Goal: Find specific page/section: Find specific page/section

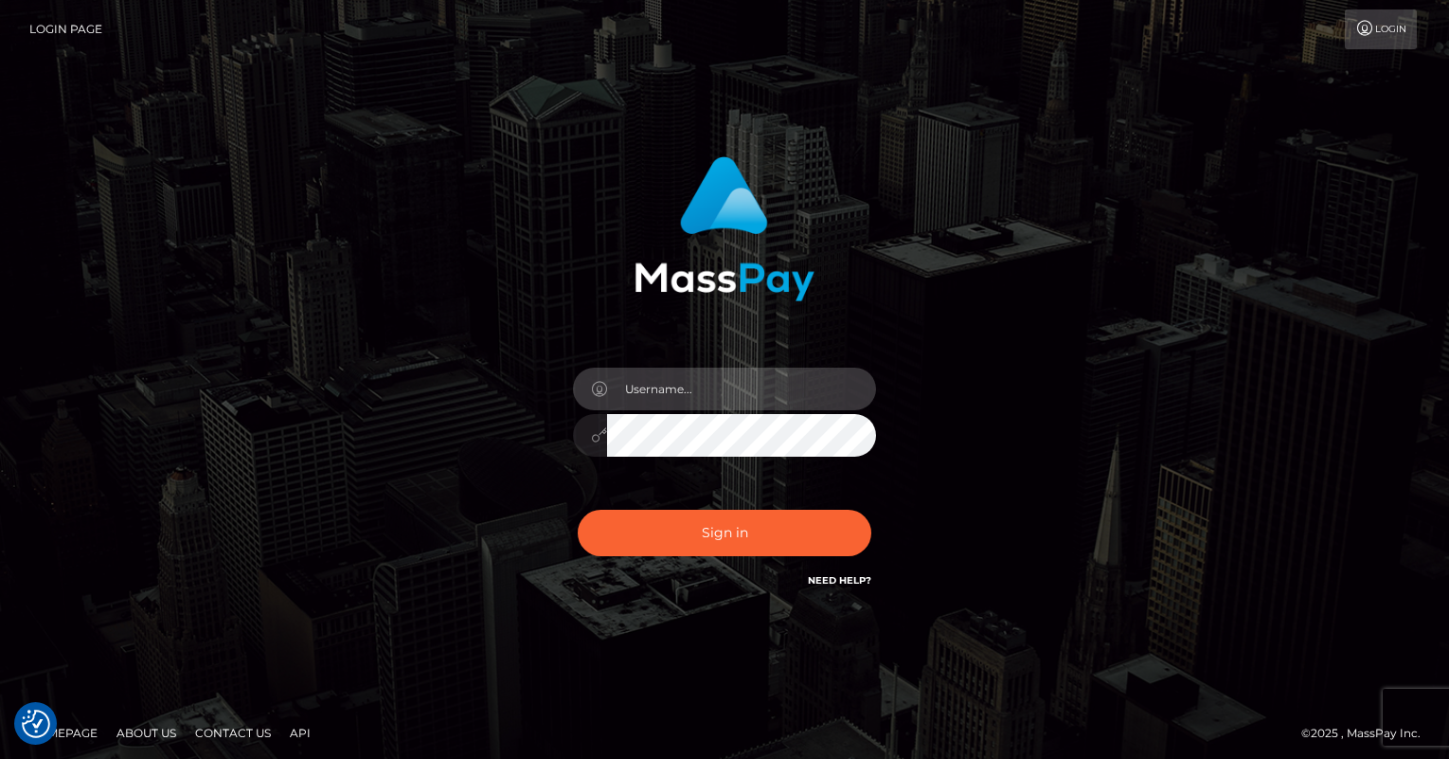
click at [719, 383] on input "text" at bounding box center [741, 388] width 269 height 43
type input "oli.fanvue"
click at [674, 389] on input "text" at bounding box center [741, 388] width 269 height 43
type input "oli.fanvue"
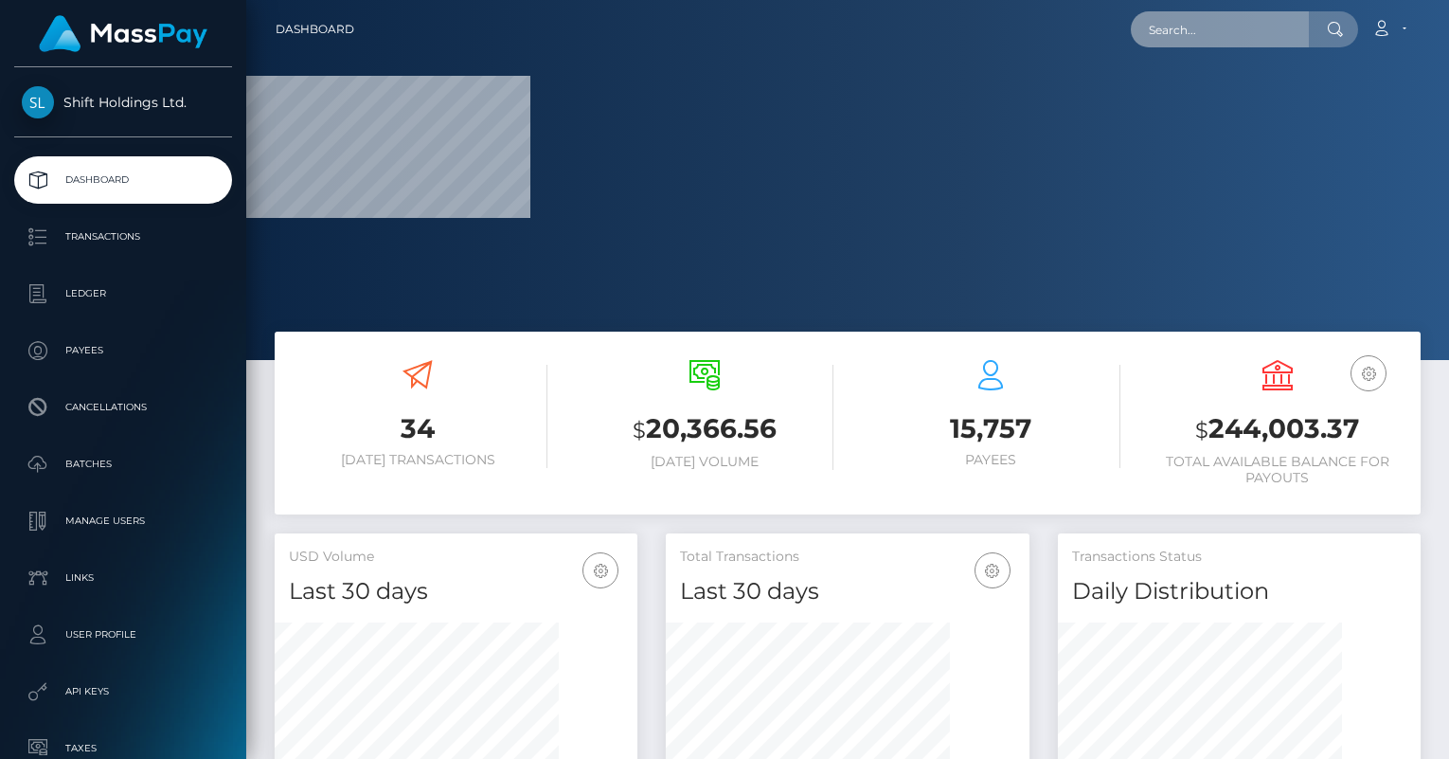
click at [1263, 22] on input "text" at bounding box center [1220, 29] width 178 height 36
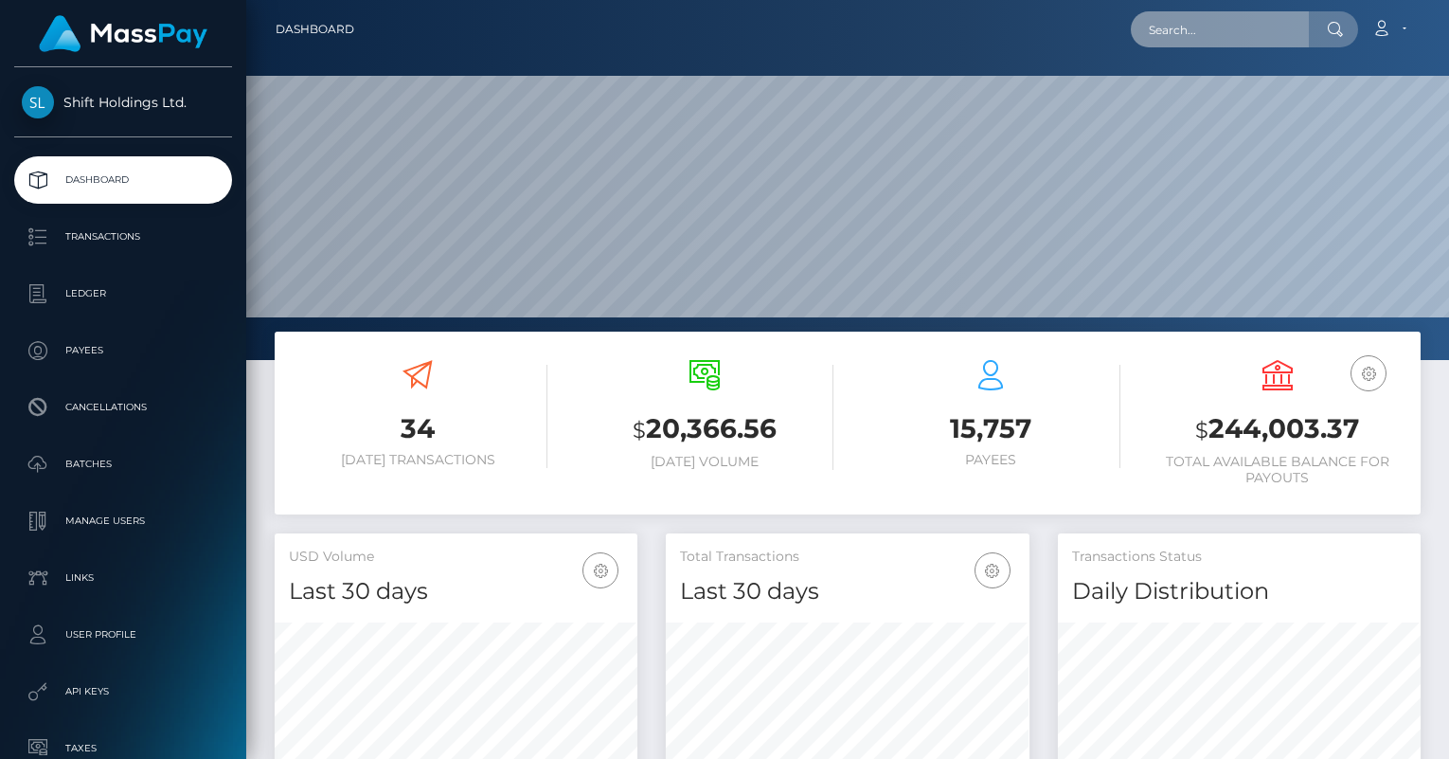
scroll to position [335, 363]
paste input "ophinsks@gmail.com"
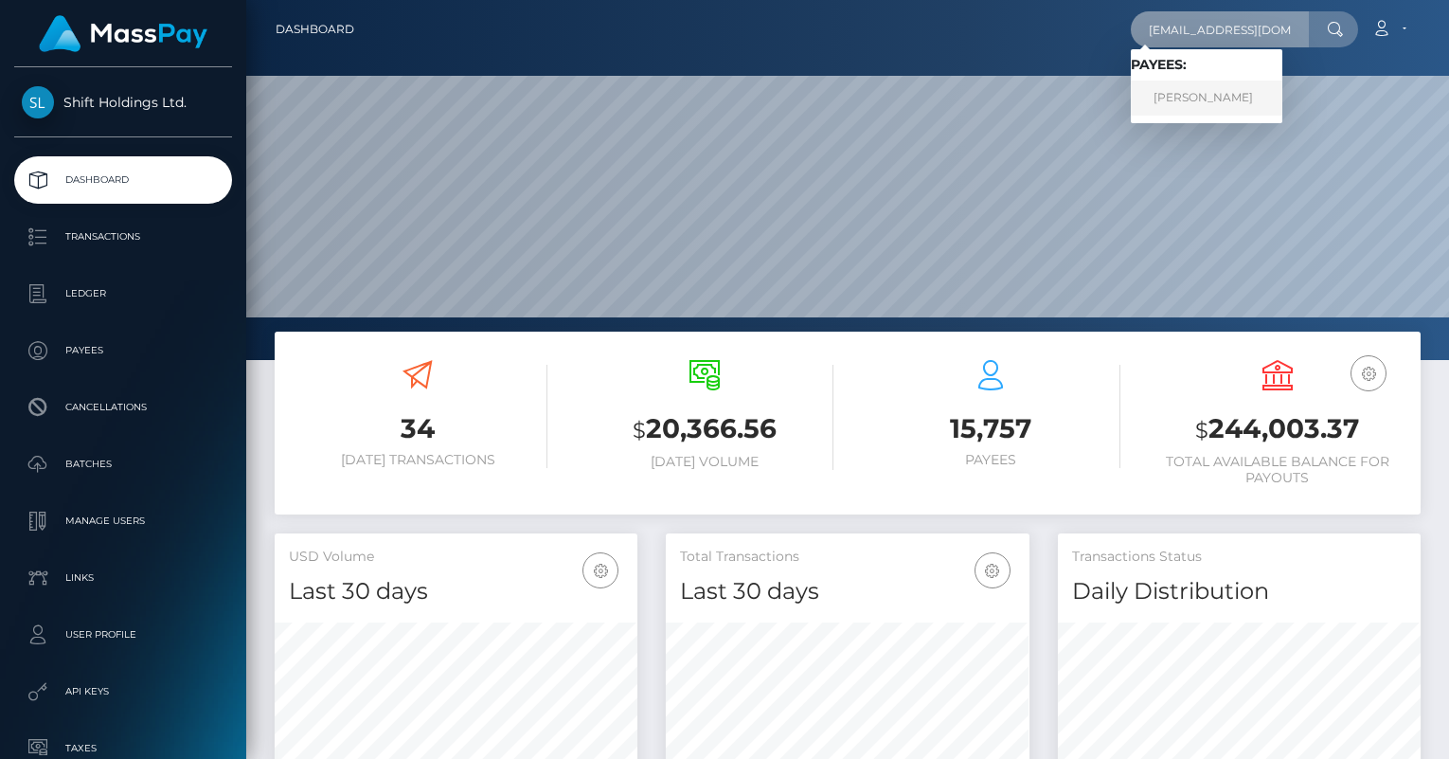
type input "ophinsks@gmail.com"
click at [1242, 94] on link "Mohamed Ben Hassine" at bounding box center [1207, 98] width 152 height 35
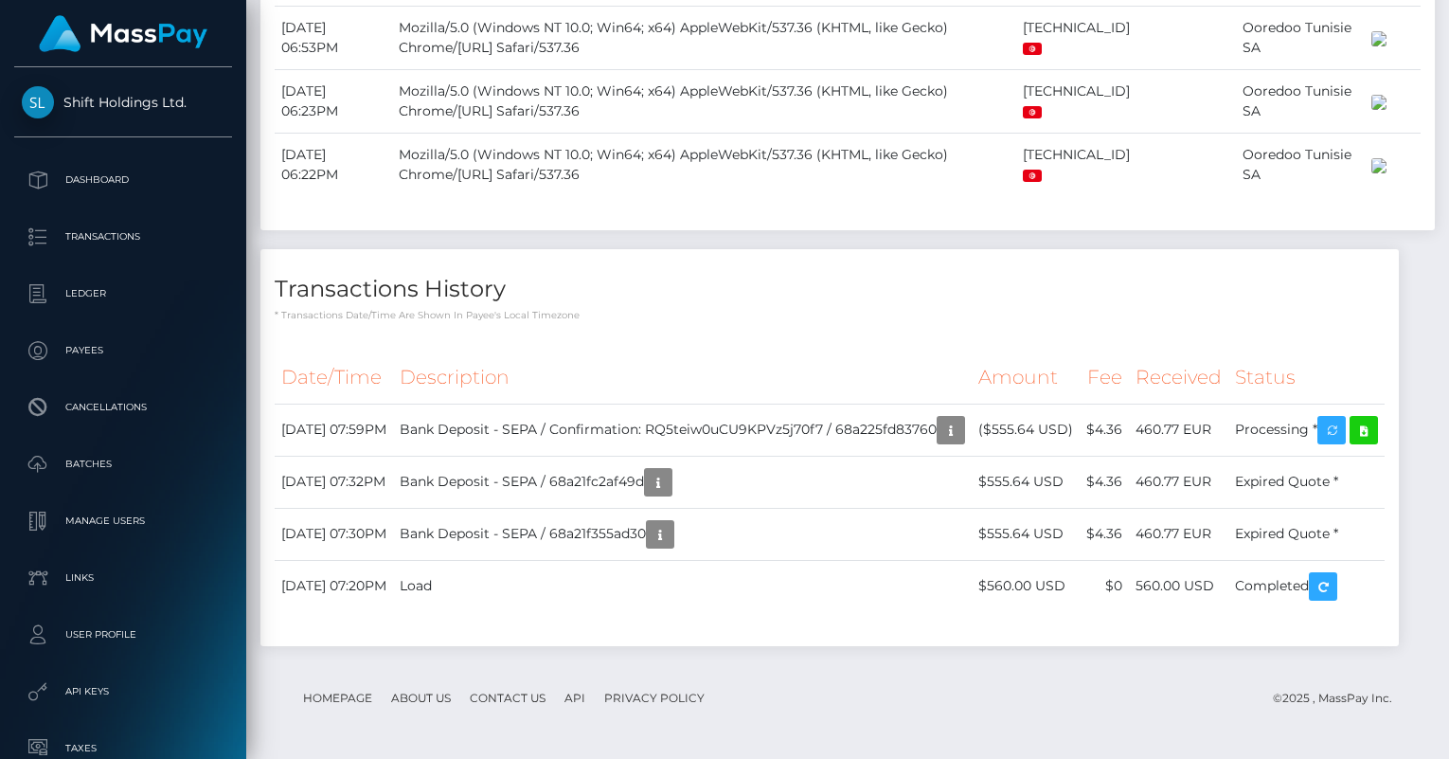
scroll to position [1430, 0]
